Goal: Transaction & Acquisition: Purchase product/service

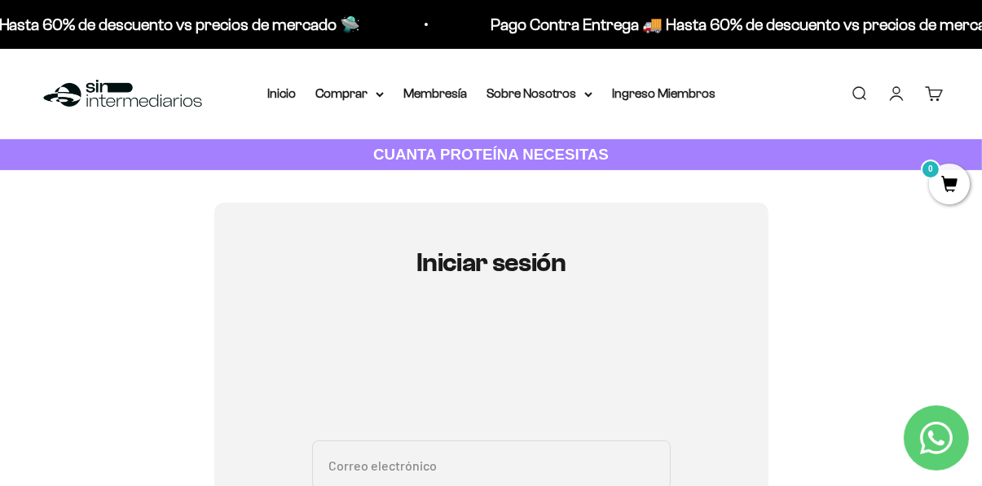
click at [361, 94] on summary "Comprar" at bounding box center [349, 93] width 68 height 21
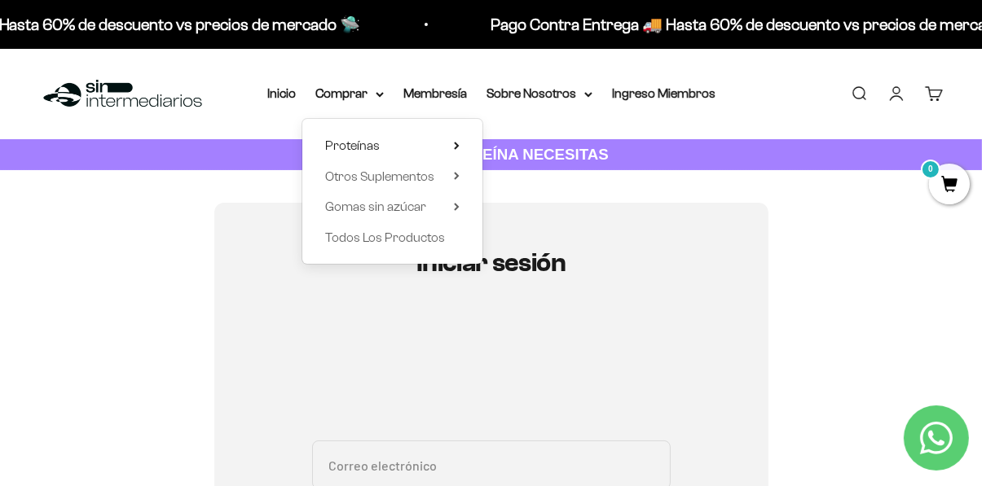
click at [406, 152] on summary "Proteínas" at bounding box center [392, 145] width 134 height 21
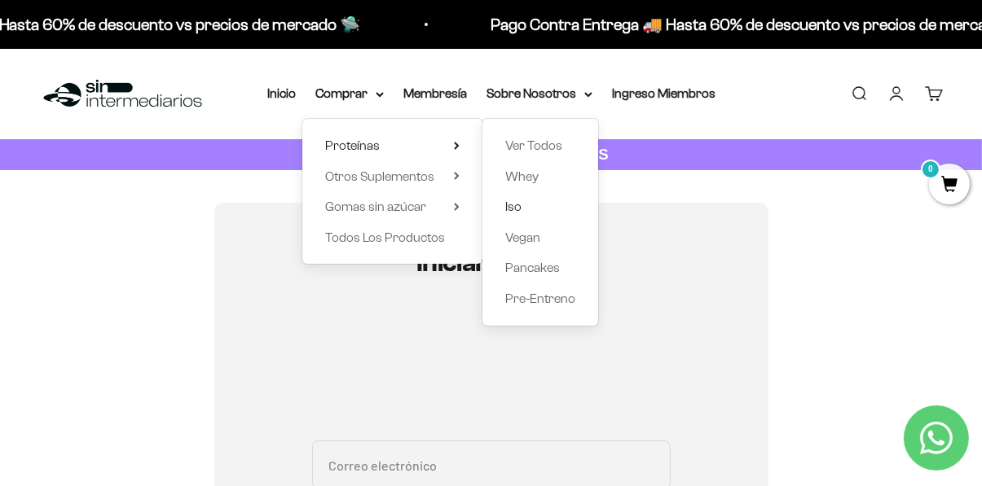
click at [548, 209] on link "Iso" at bounding box center [540, 206] width 70 height 21
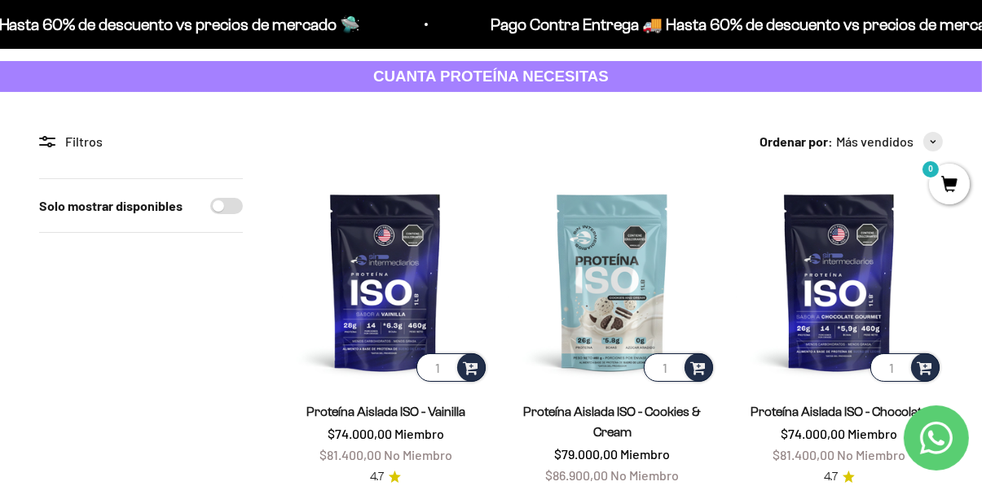
scroll to position [79, 0]
click at [404, 311] on img at bounding box center [385, 281] width 207 height 207
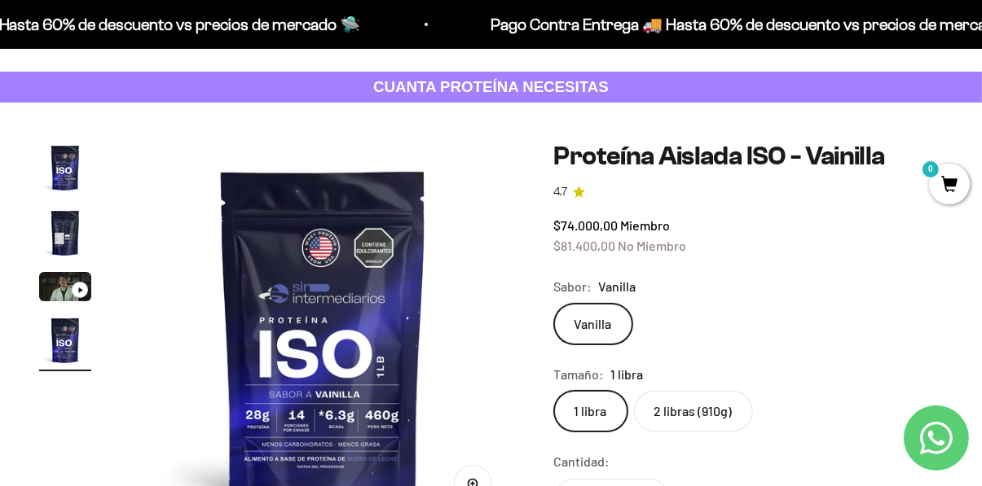
scroll to position [68, 0]
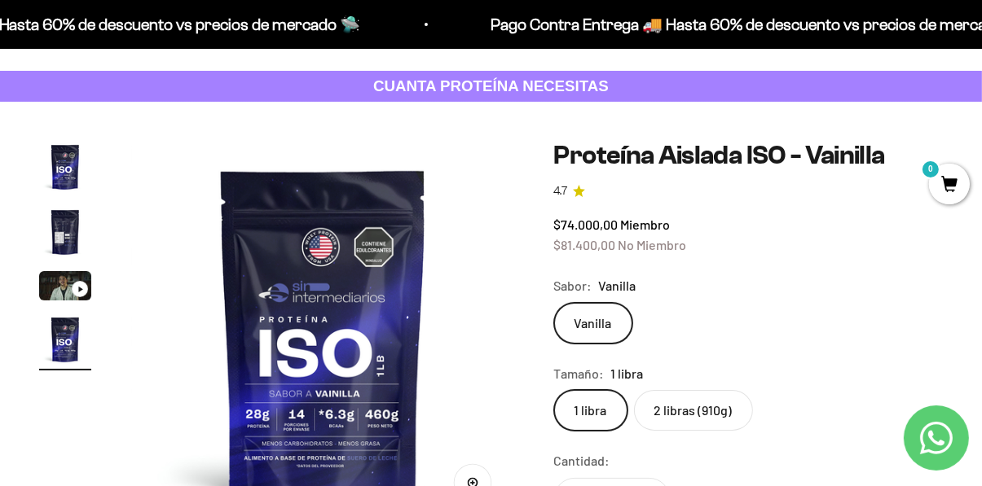
click at [709, 408] on label "2 libras (910g)" at bounding box center [693, 410] width 119 height 41
click at [554, 390] on input "2 libras (910g)" at bounding box center [553, 390] width 1 height 1
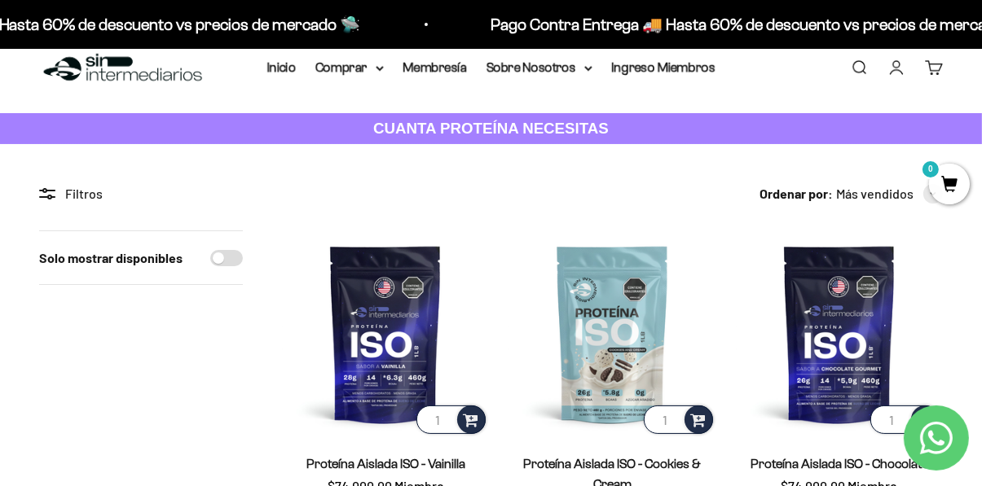
scroll to position [26, 0]
